Goal: Task Accomplishment & Management: Manage account settings

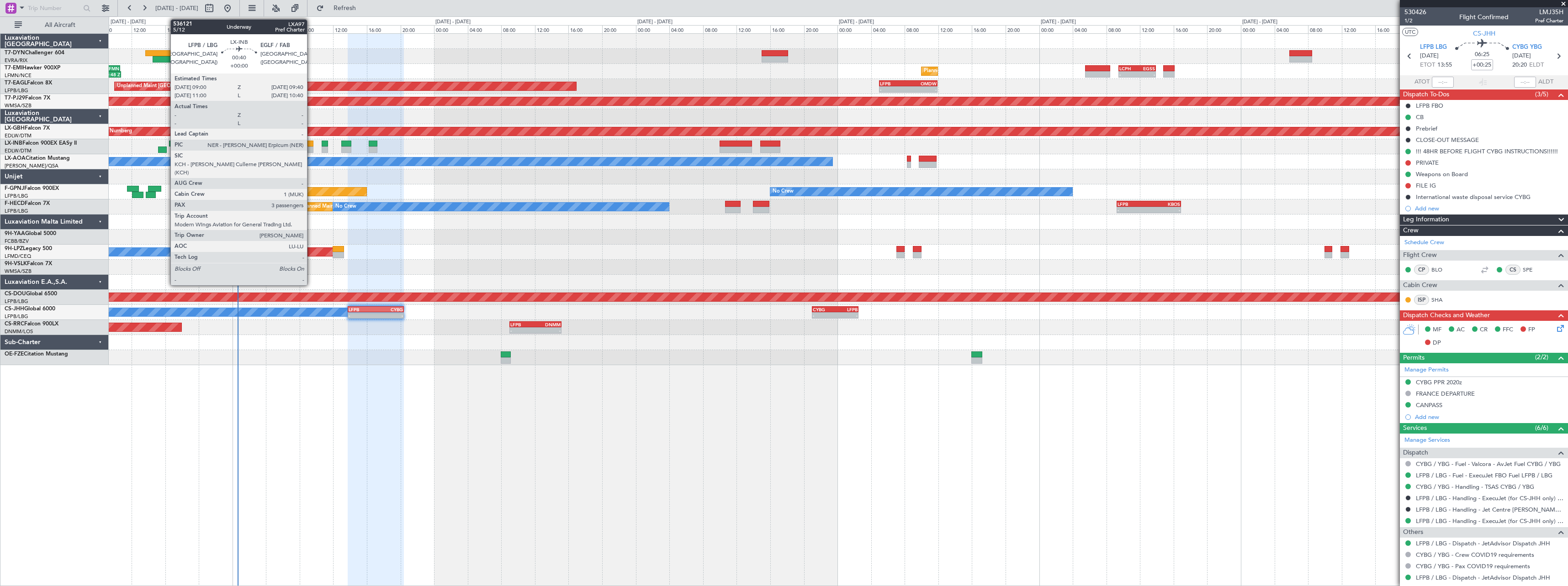
click at [311, 144] on div at bounding box center [310, 143] width 6 height 6
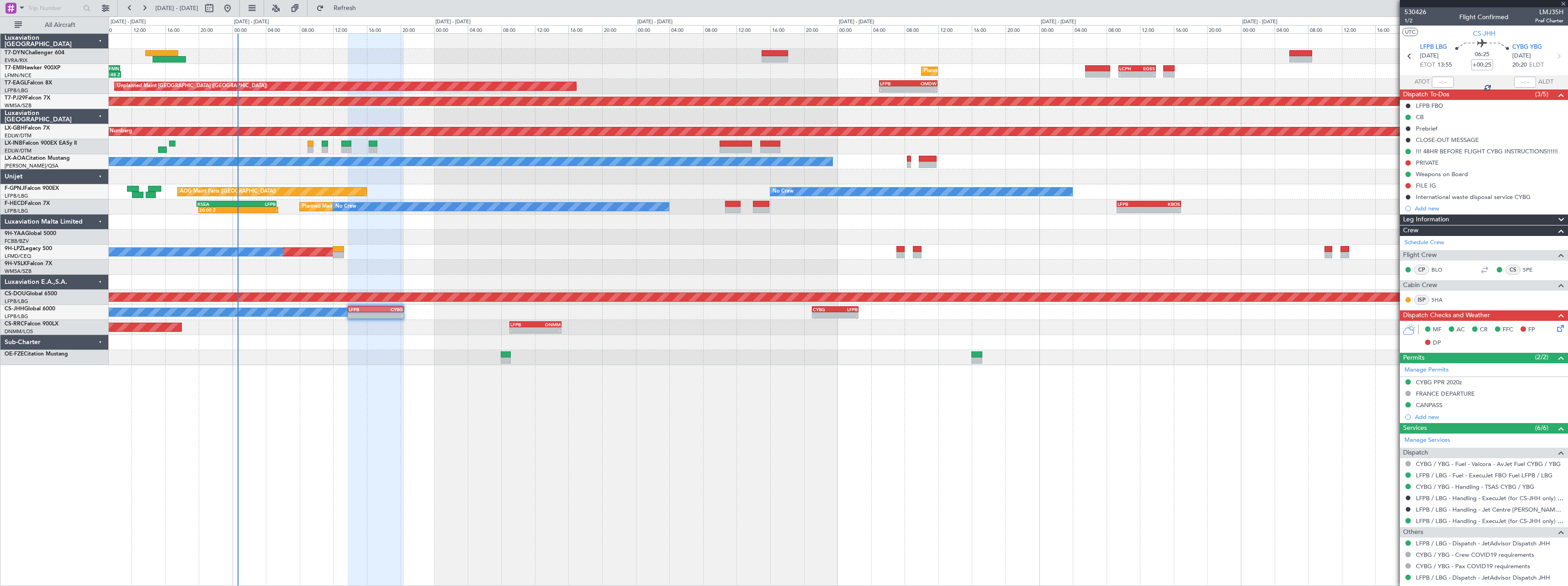
type input "3"
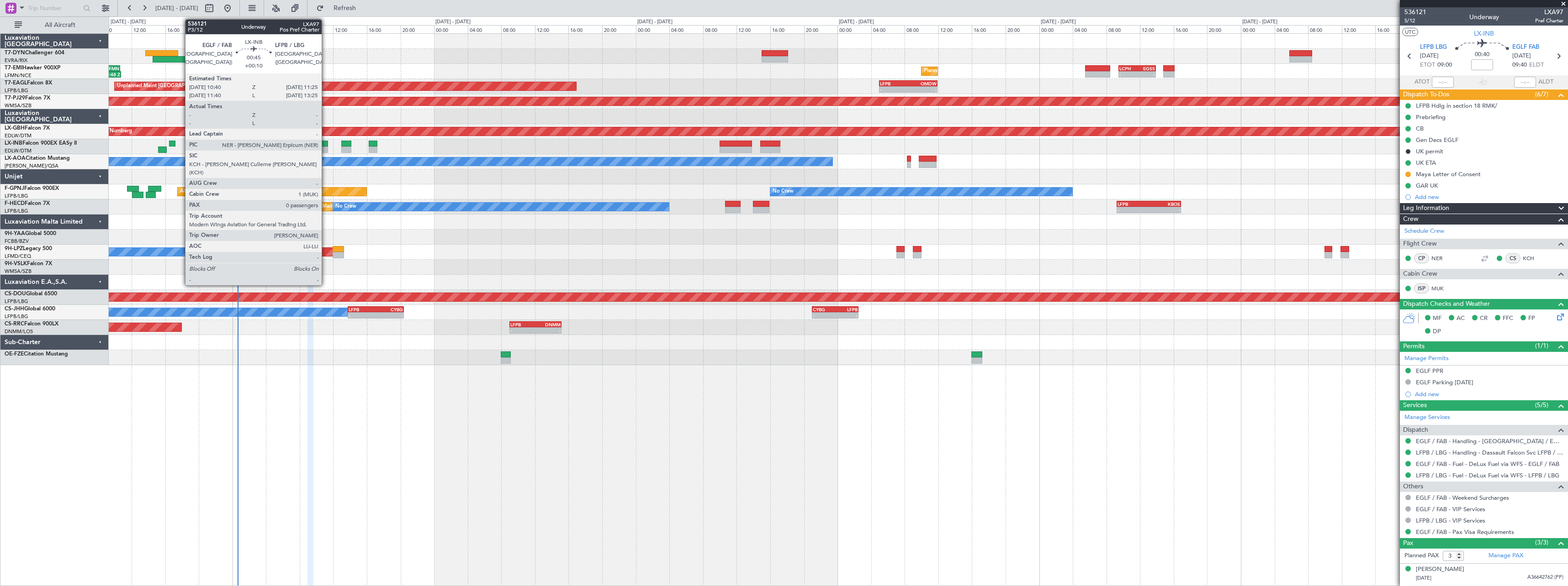
click at [325, 141] on div at bounding box center [325, 143] width 6 height 6
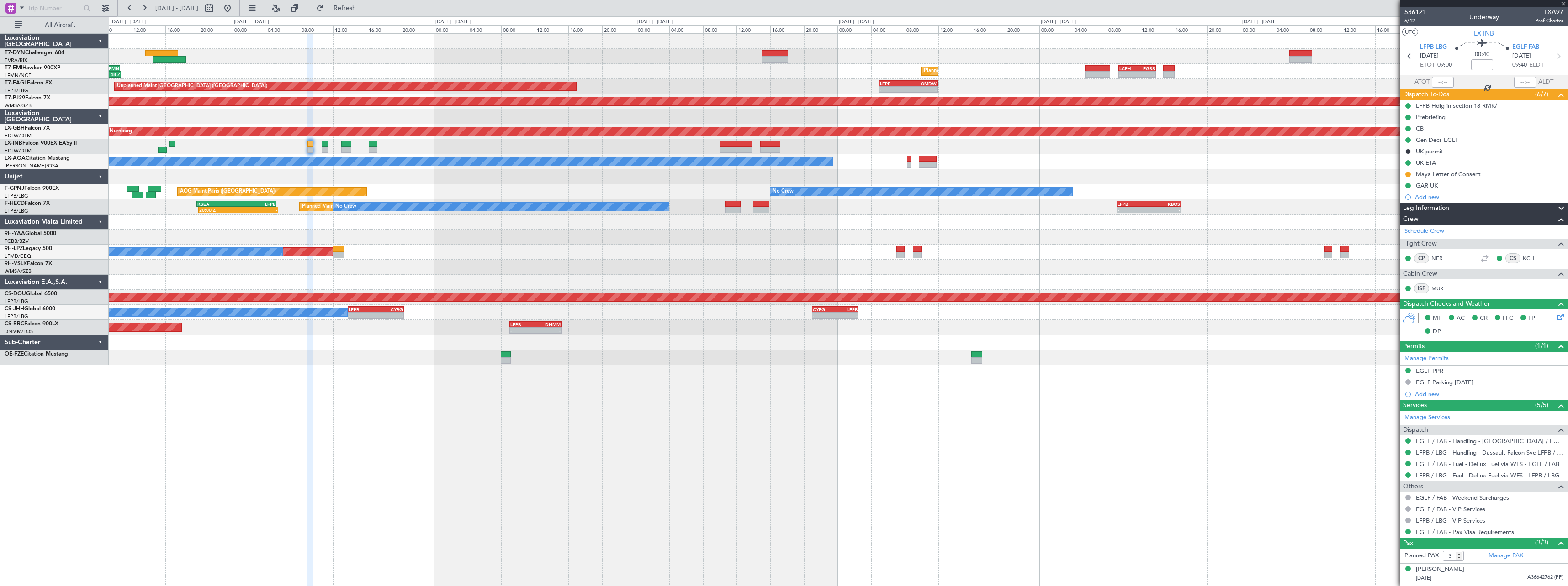
type input "+00:10"
type input "0"
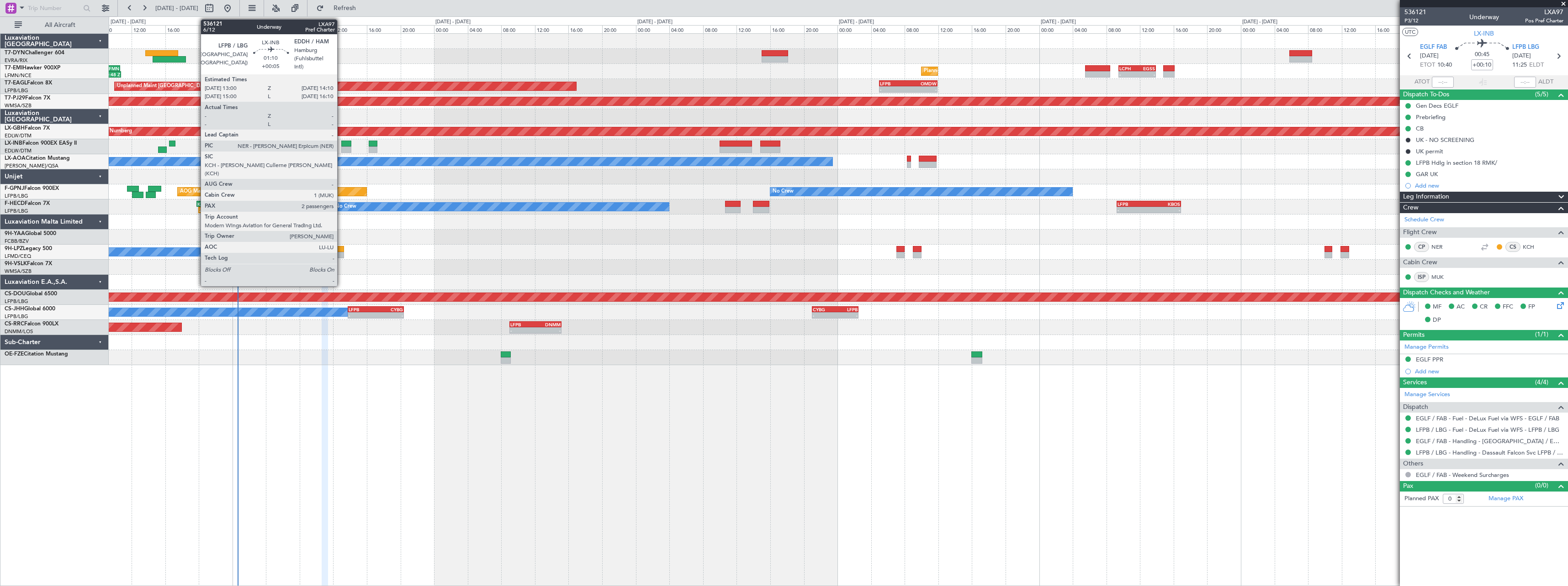
click at [341, 145] on div at bounding box center [346, 143] width 10 height 6
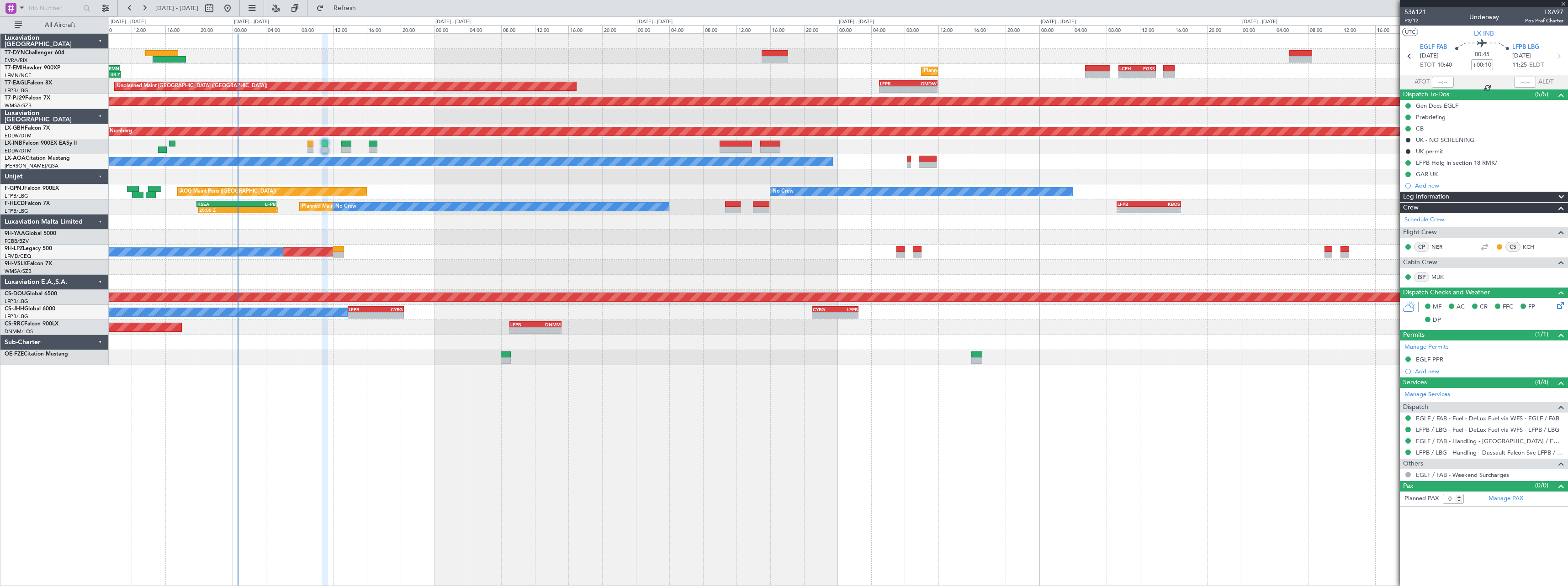
type input "+00:05"
type input "2"
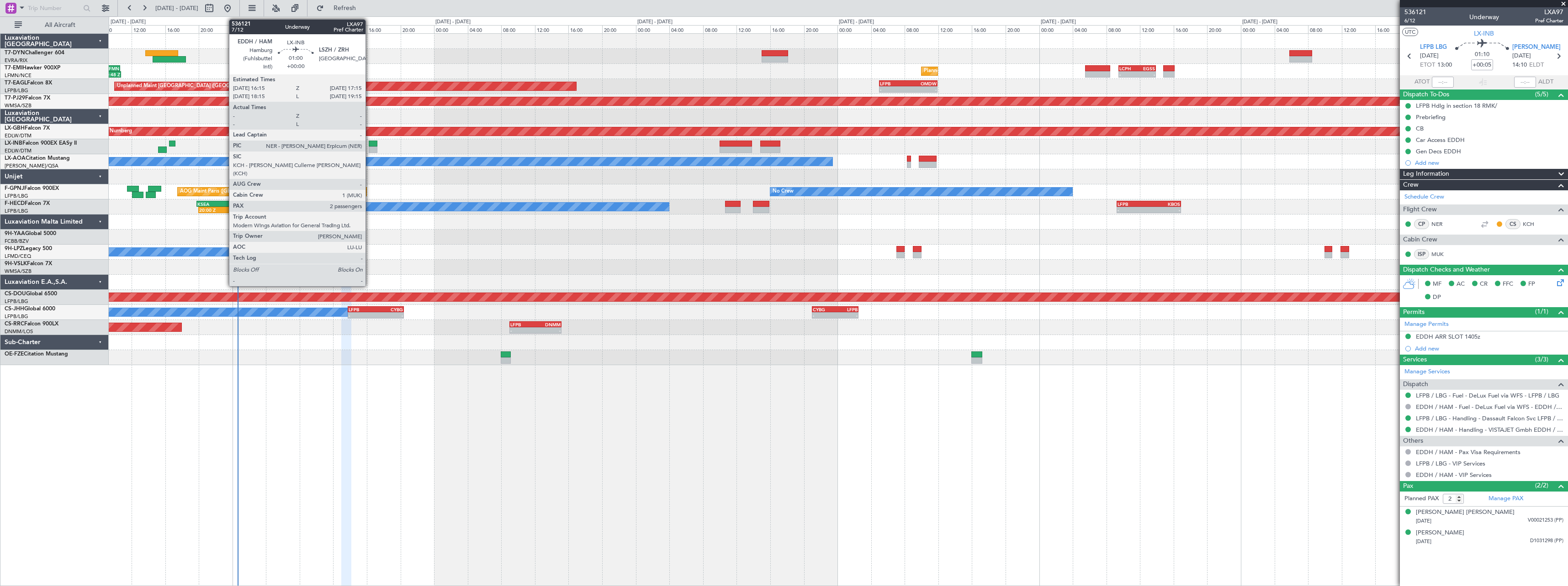
click at [369, 141] on div at bounding box center [373, 143] width 8 height 6
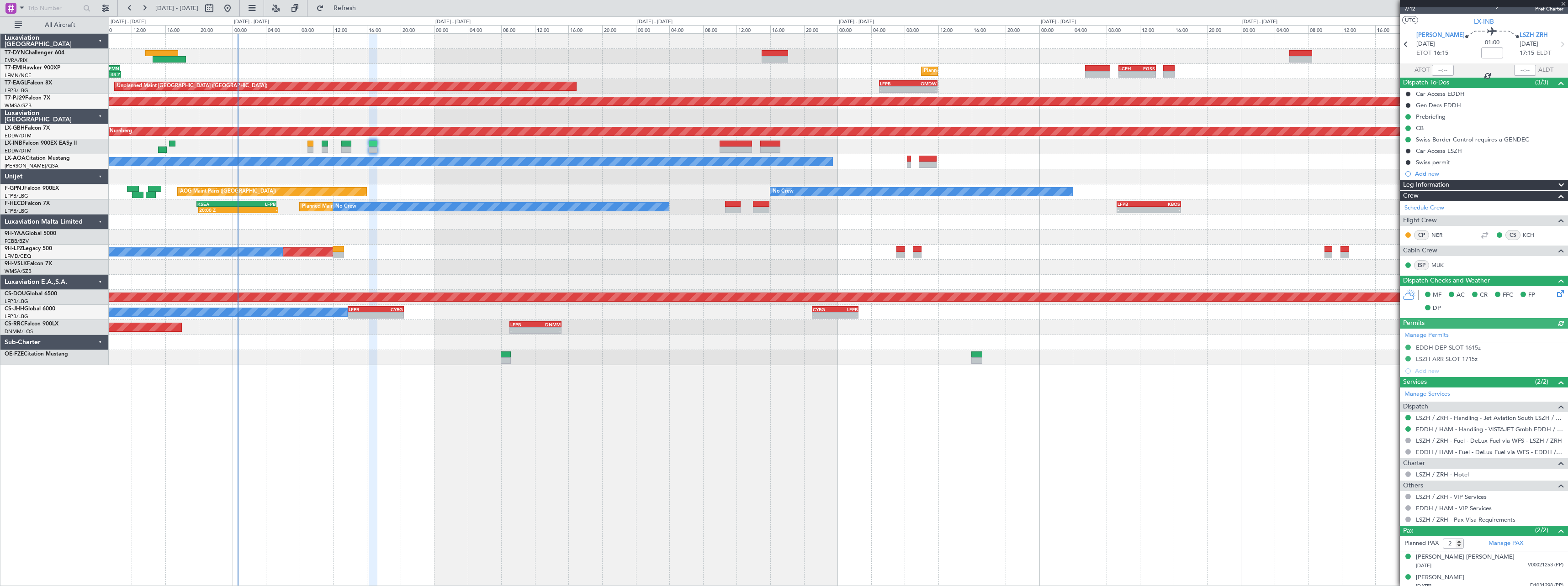
scroll to position [17, 0]
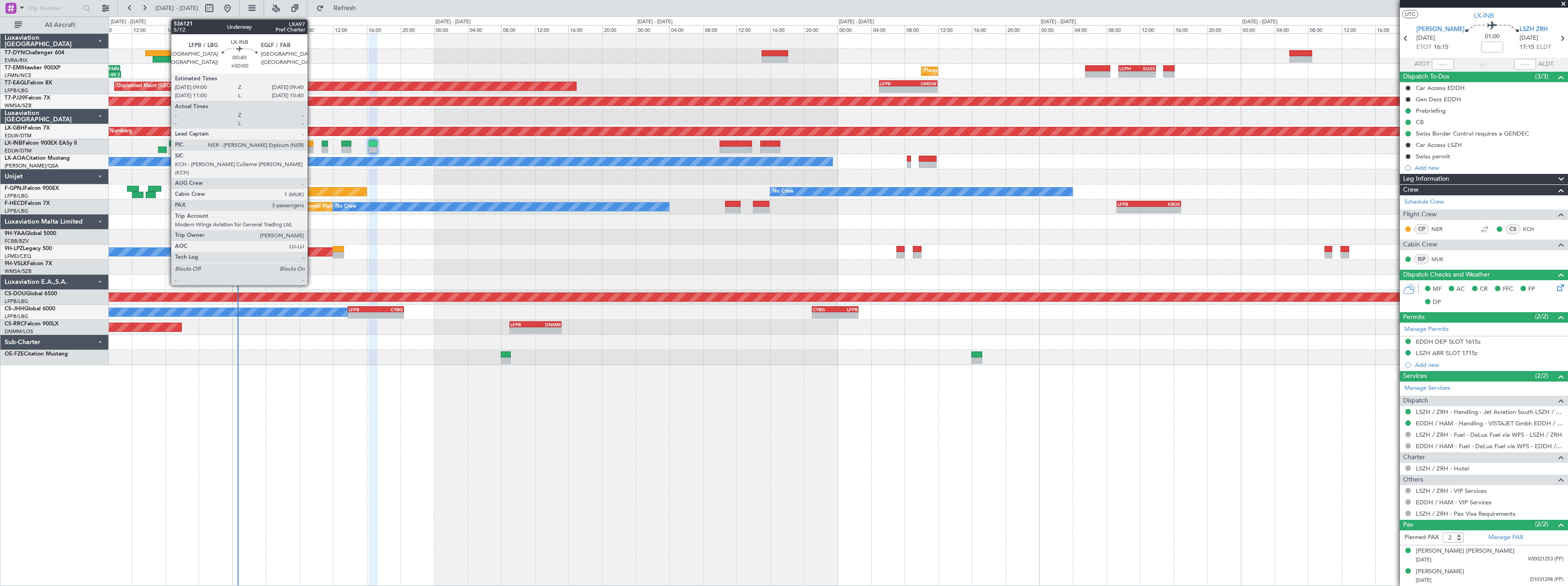
click at [311, 141] on div at bounding box center [310, 143] width 6 height 6
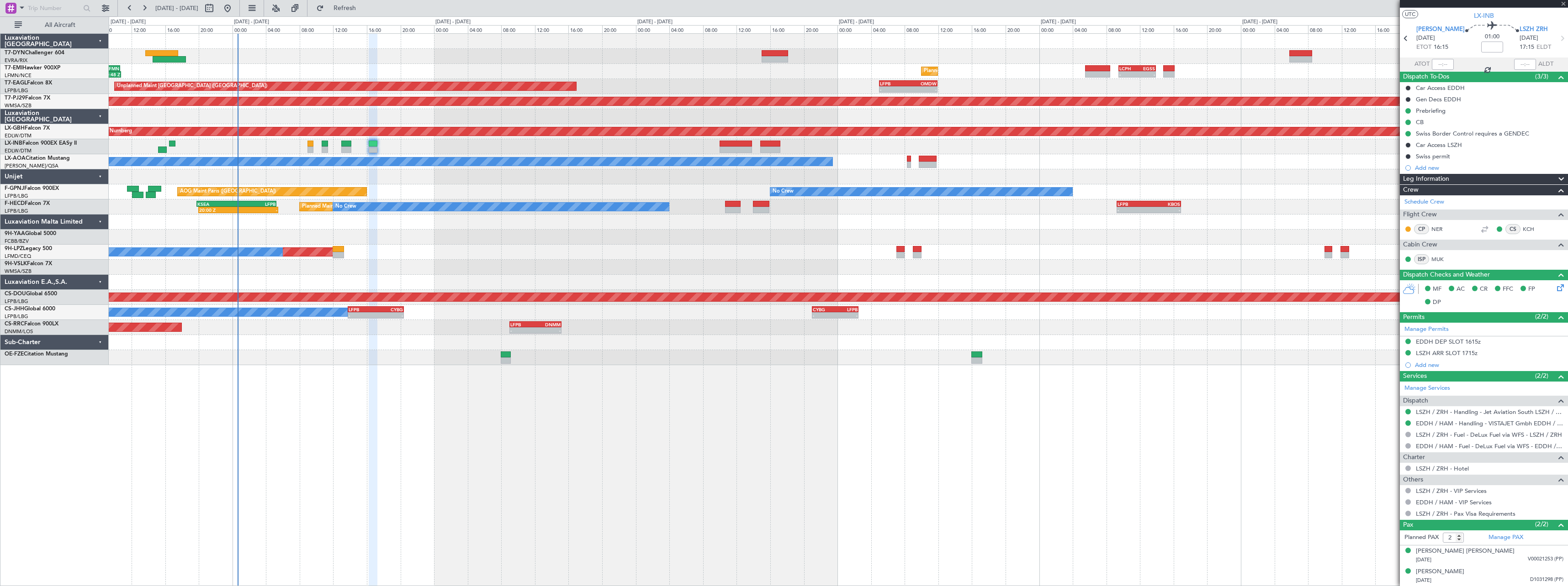
type input "3"
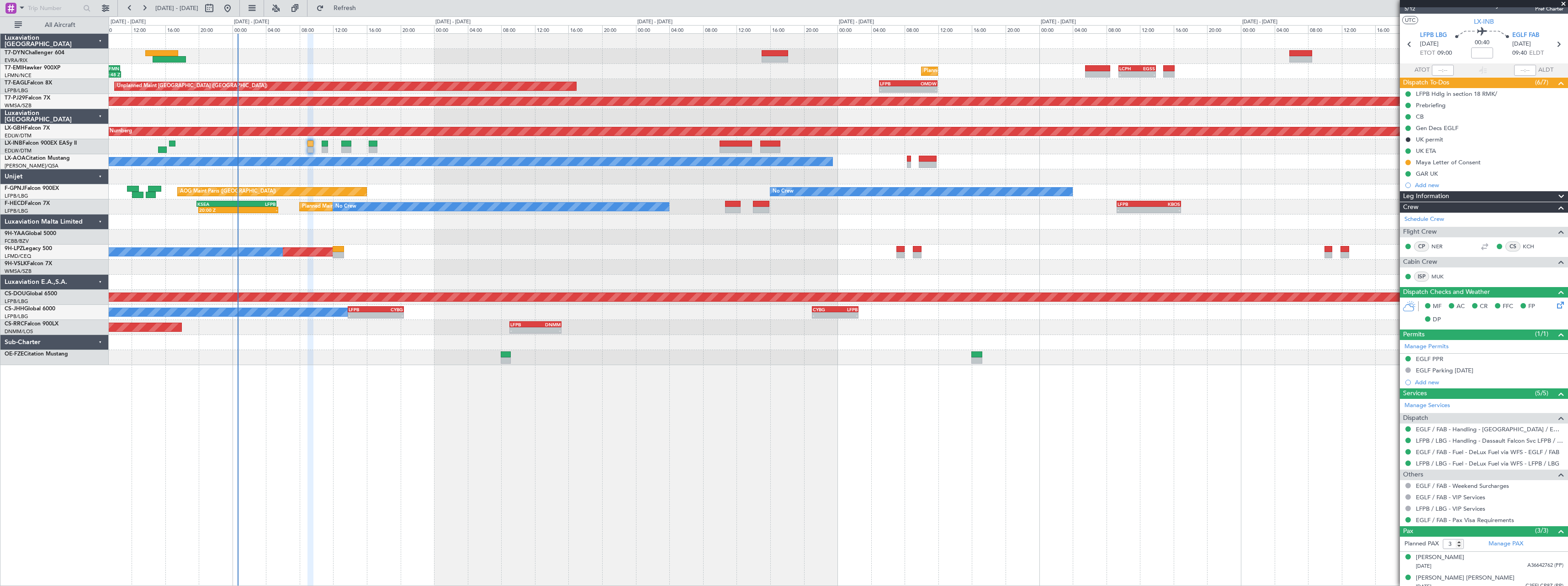
scroll to position [0, 0]
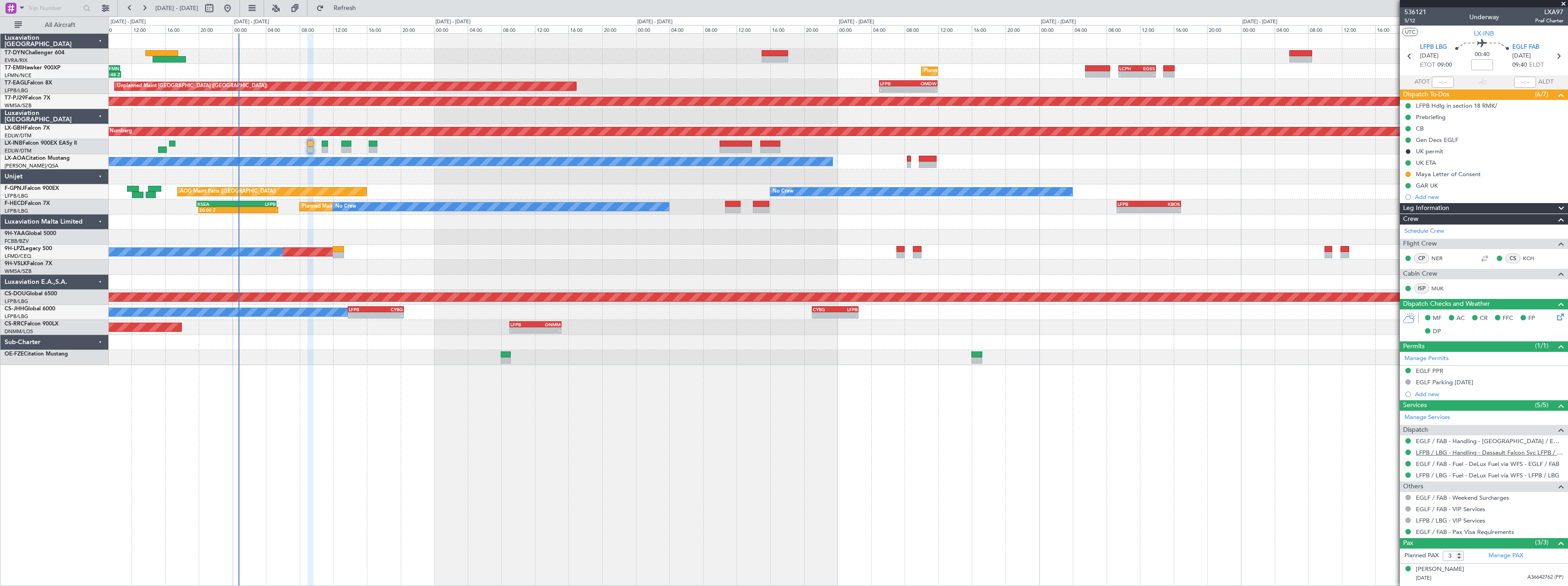
click at [1473, 452] on link "LFPB / LBG - Handling - Dassault Falcon Svc LFPB / LBG" at bounding box center [1489, 452] width 148 height 8
click at [1459, 444] on link "EGLF / FAB - Handling - [GEOGRAPHIC_DATA] / EGLF / FAB" at bounding box center [1489, 441] width 148 height 8
click at [1526, 176] on div "Maya Letter of Consent" at bounding box center [1483, 174] width 168 height 11
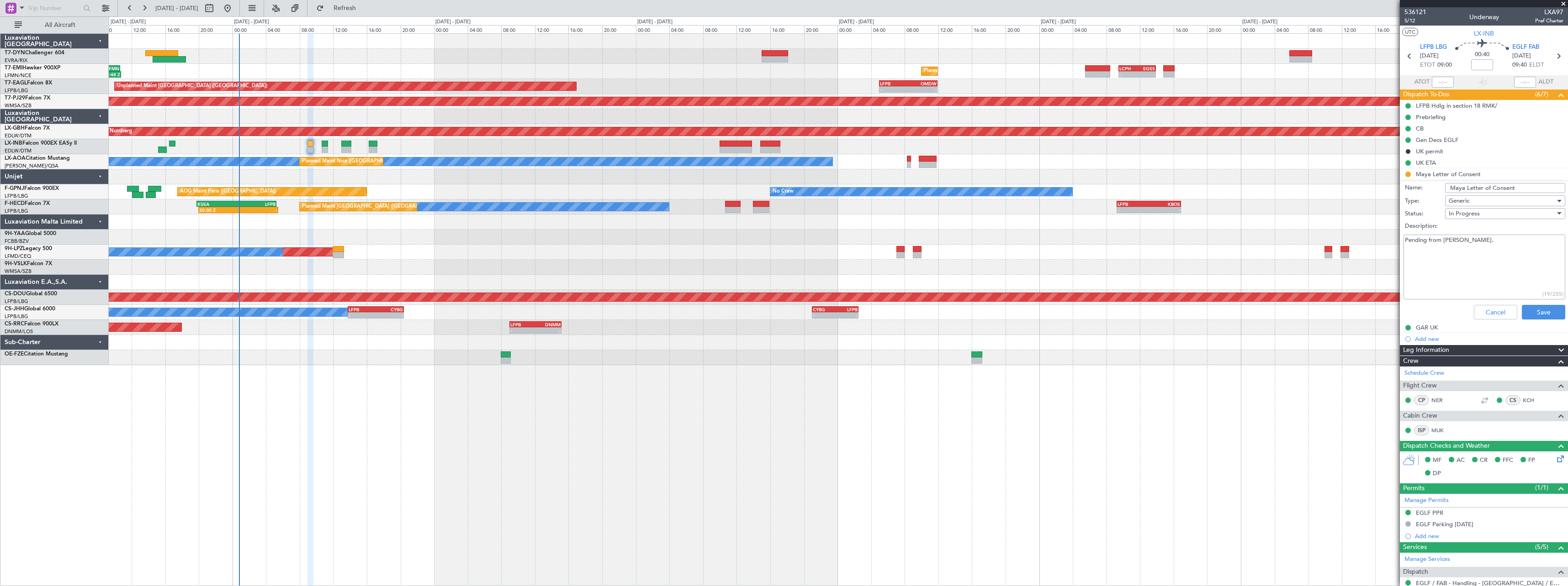
click at [1546, 212] on div "In Progress" at bounding box center [1502, 214] width 106 height 14
click at [1474, 262] on span "Completed" at bounding box center [1500, 259] width 107 height 14
click at [1549, 310] on button "Save" at bounding box center [1544, 312] width 43 height 15
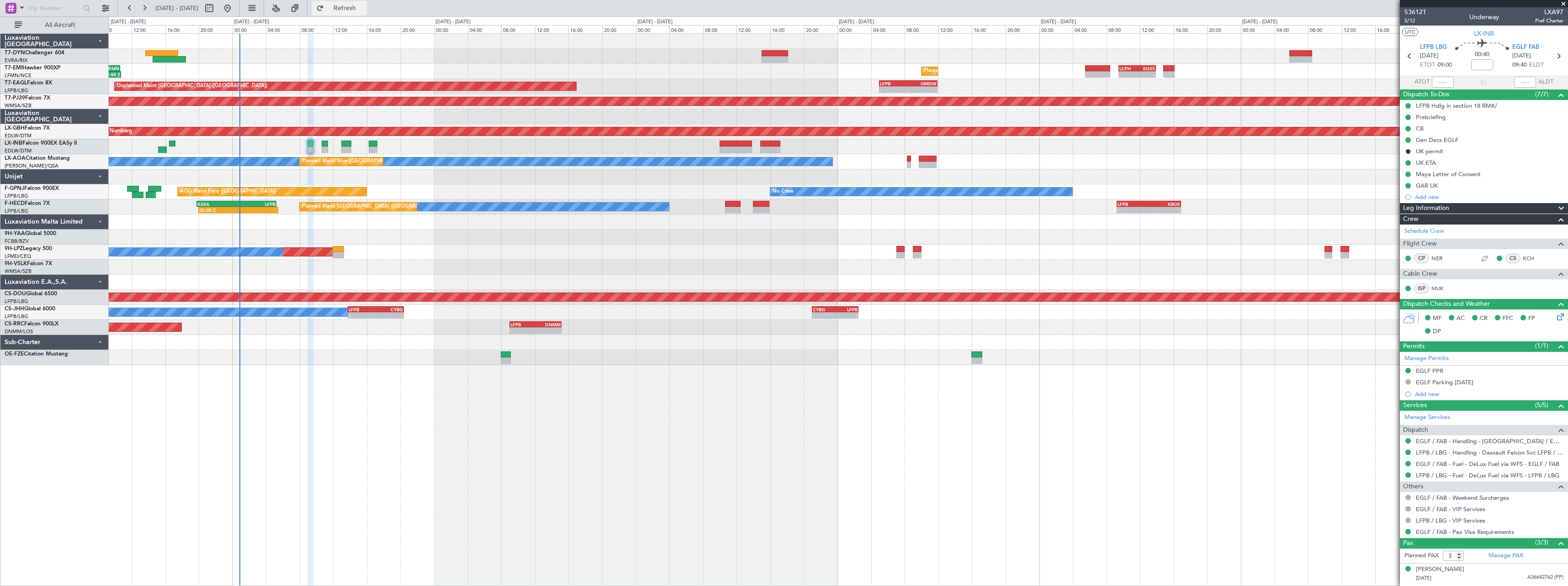
click at [364, 5] on span "Refresh" at bounding box center [344, 8] width 38 height 6
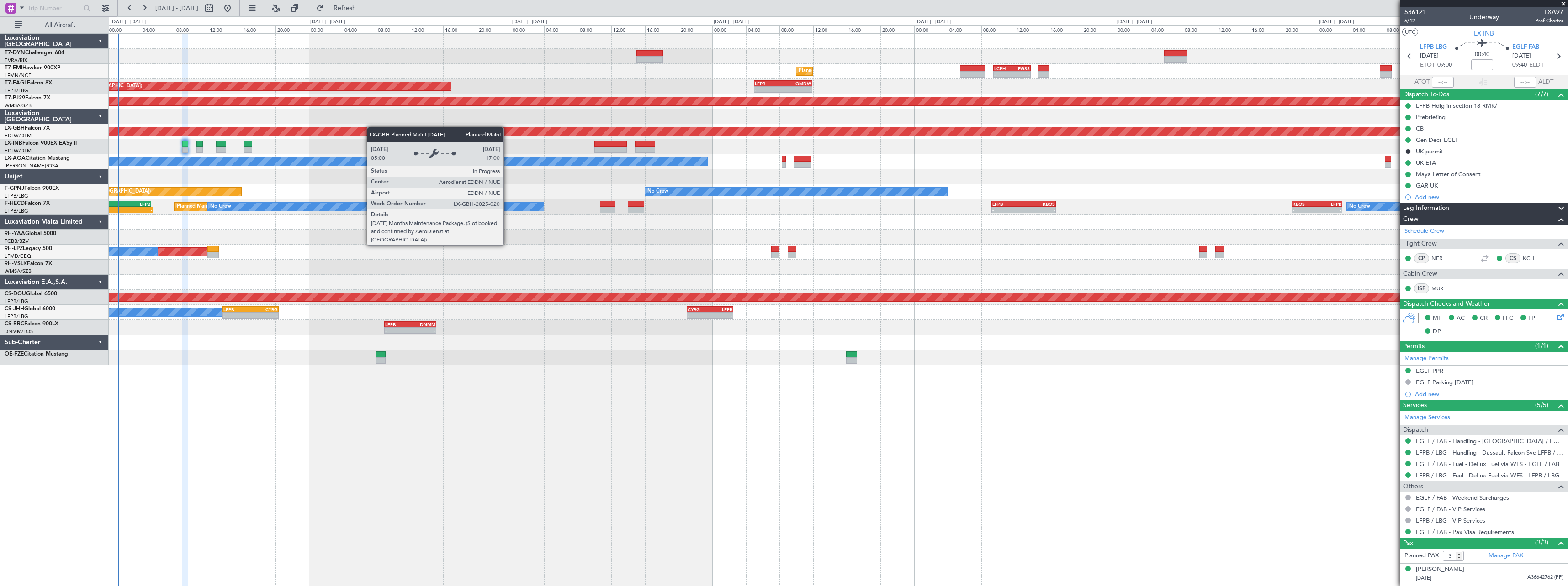
click at [253, 129] on div "Planned Maint Nurnberg Planned Maint [GEOGRAPHIC_DATA] ([GEOGRAPHIC_DATA])" at bounding box center [838, 132] width 1459 height 15
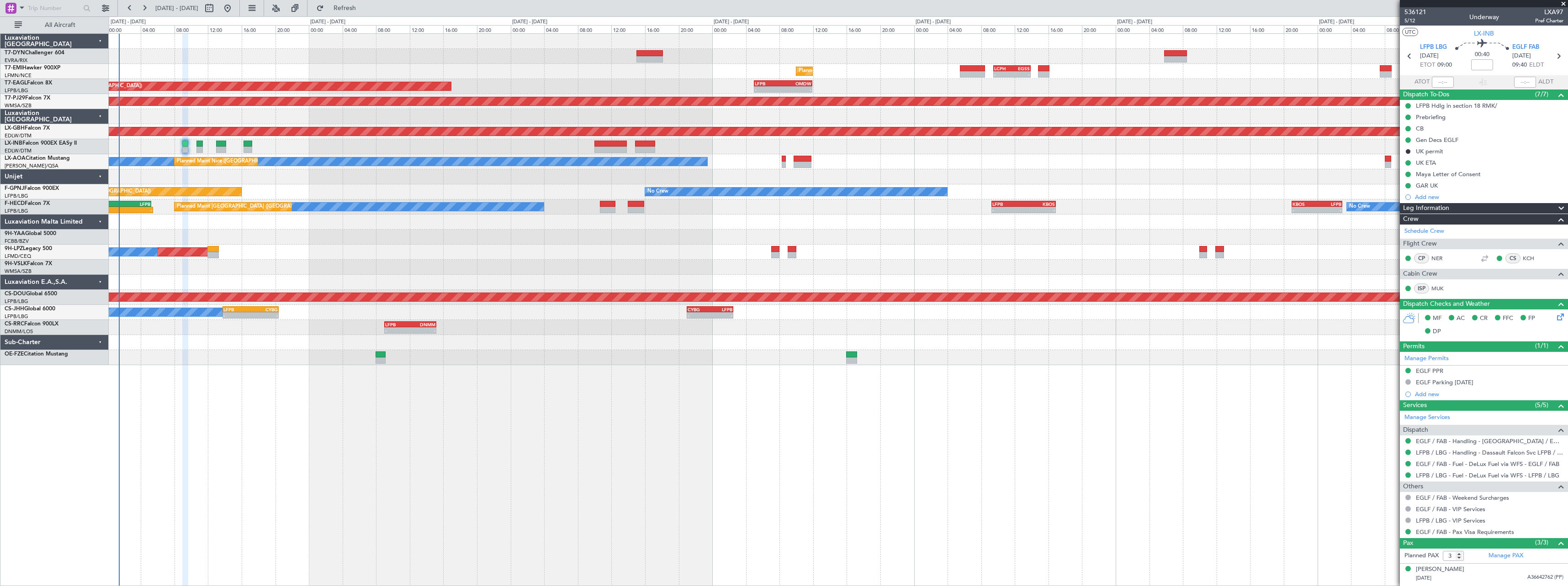
click at [521, 235] on div at bounding box center [838, 237] width 1459 height 15
